Goal: Navigation & Orientation: Find specific page/section

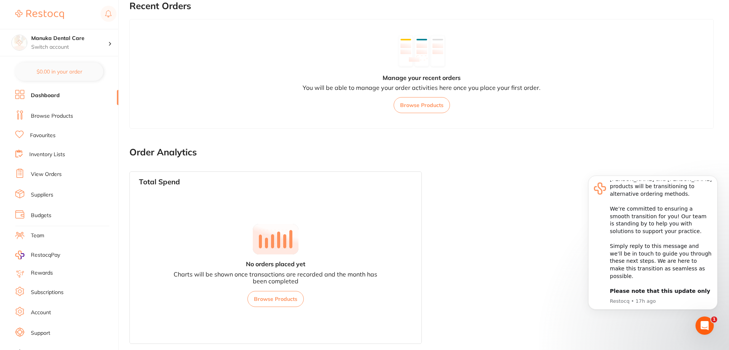
click at [46, 293] on link "Subscriptions" at bounding box center [47, 292] width 33 height 8
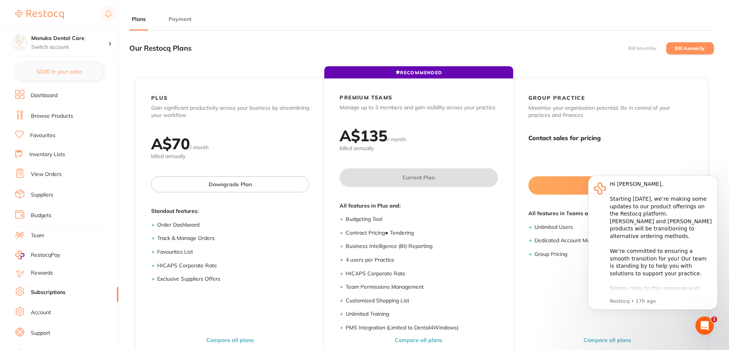
click at [56, 96] on link "Dashboard" at bounding box center [44, 96] width 27 height 8
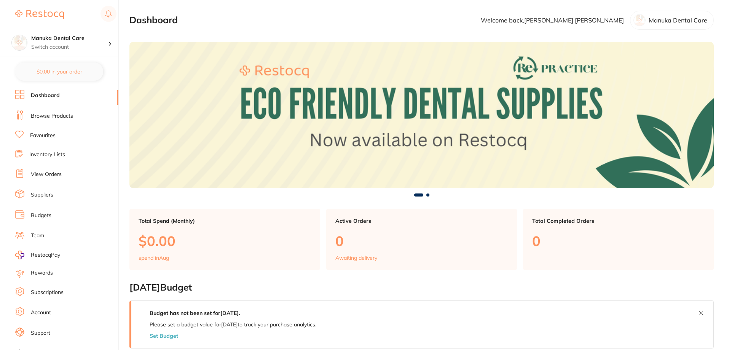
click at [56, 115] on link "Browse Products" at bounding box center [52, 116] width 42 height 8
